Goal: Information Seeking & Learning: Learn about a topic

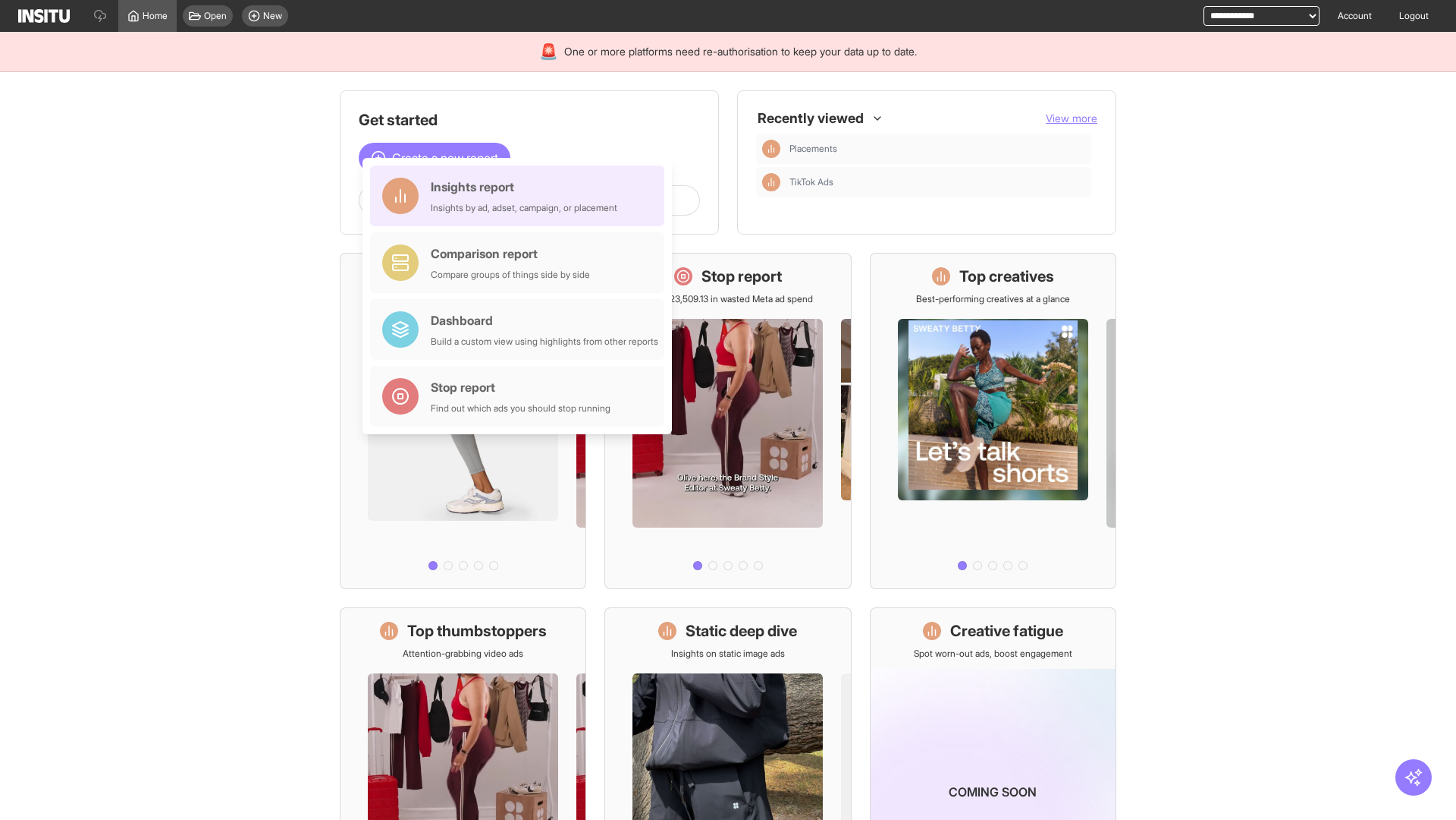
click at [521, 196] on div "Insights report Insights by ad, adset, campaign, or placement" at bounding box center [524, 196] width 186 height 37
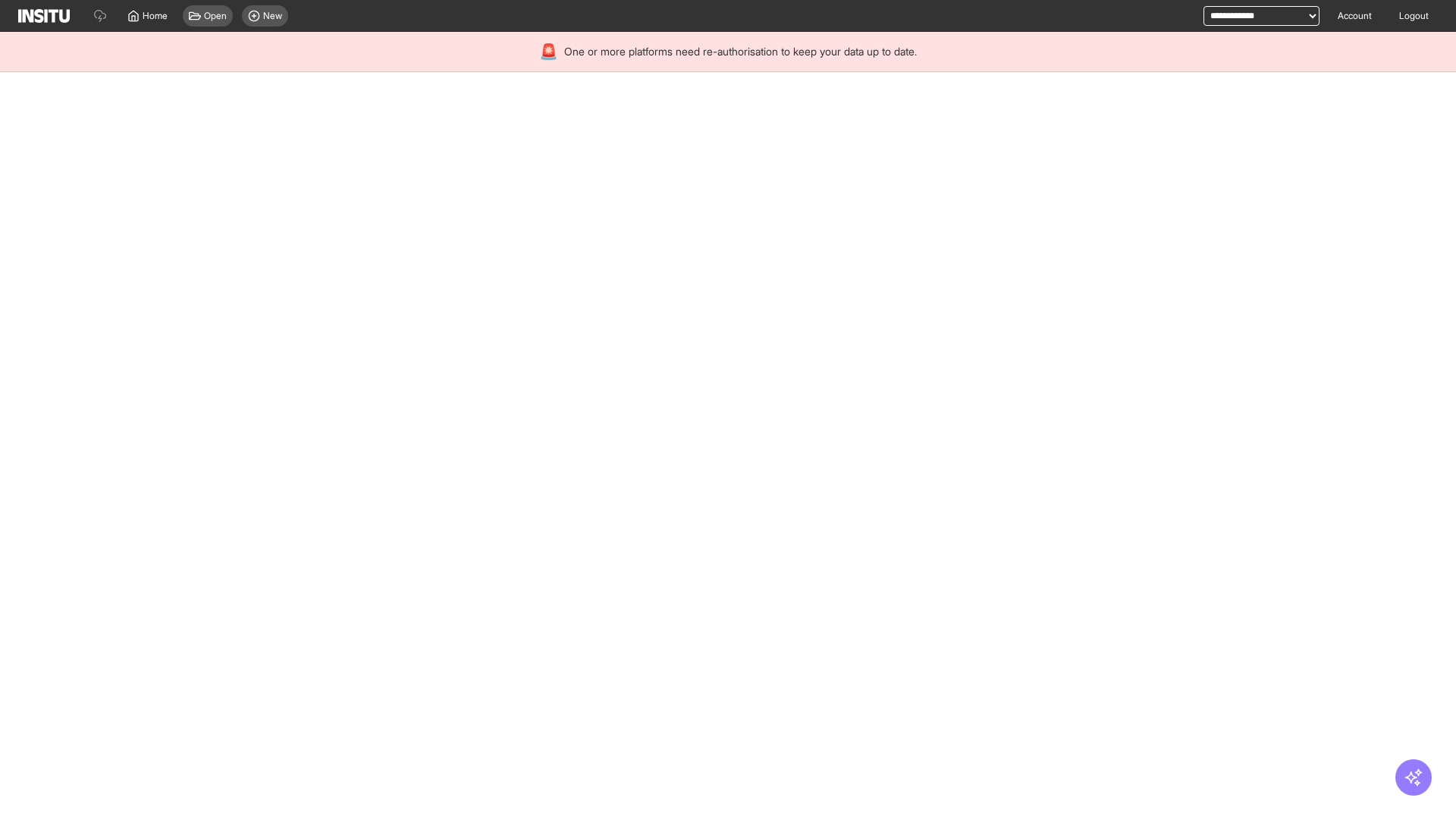
select select "**"
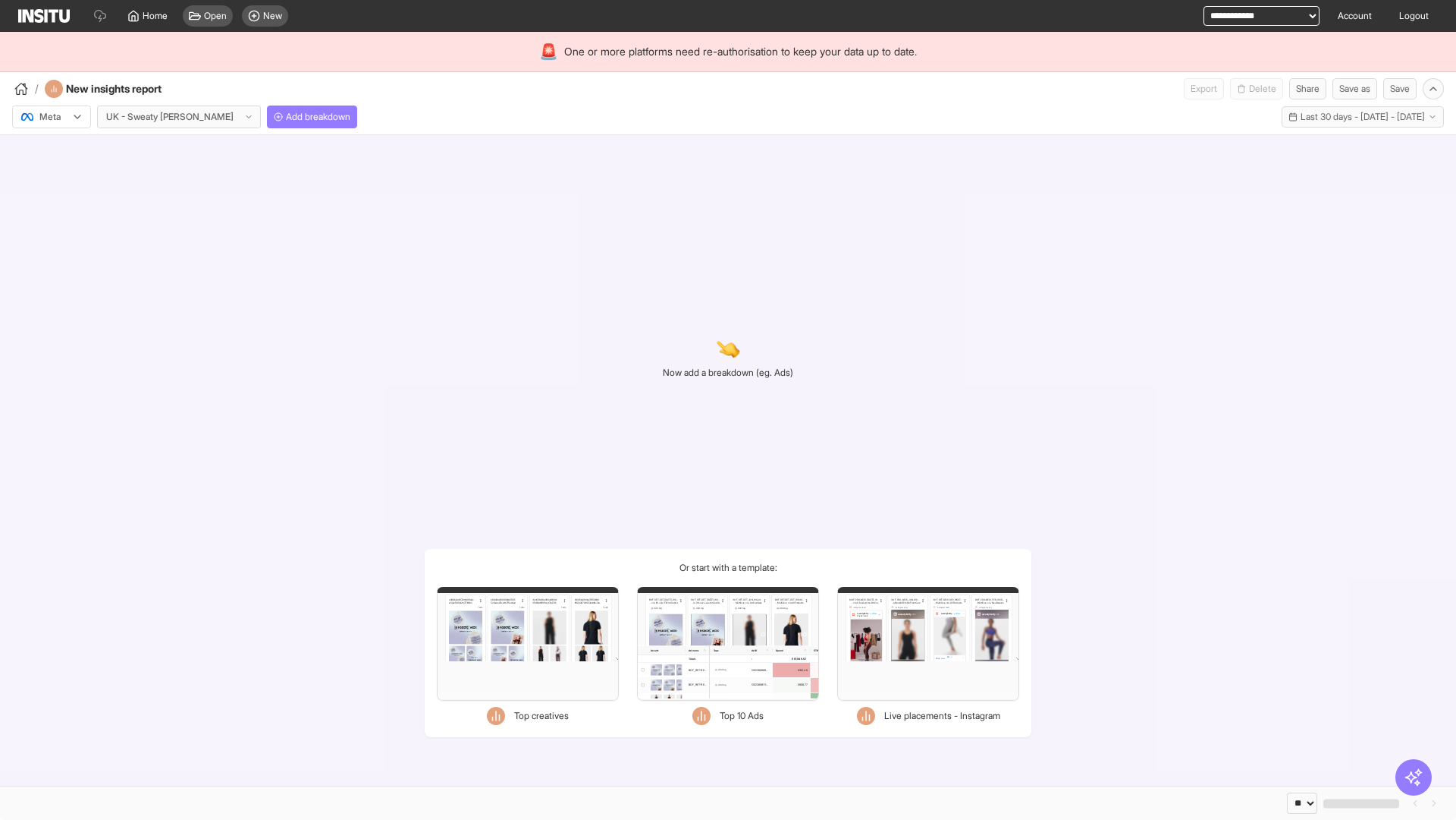
click at [52, 117] on div at bounding box center [41, 117] width 42 height 15
click at [51, 150] on span "Meta" at bounding box center [50, 149] width 20 height 13
click at [286, 117] on span "Add breakdown" at bounding box center [318, 117] width 64 height 13
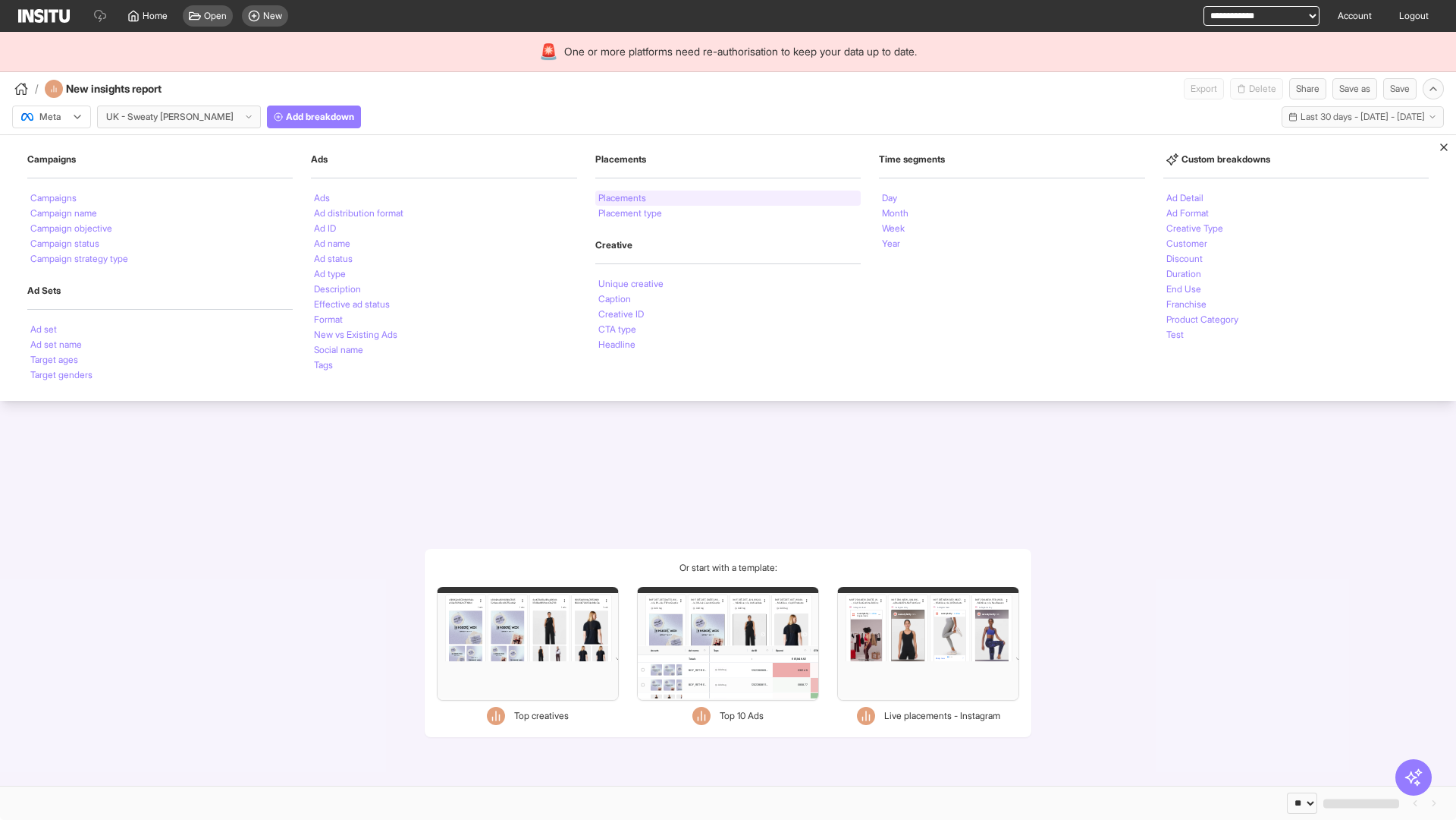
click at [623, 198] on li "Placements" at bounding box center [622, 198] width 48 height 9
